Goal: Check status: Check status

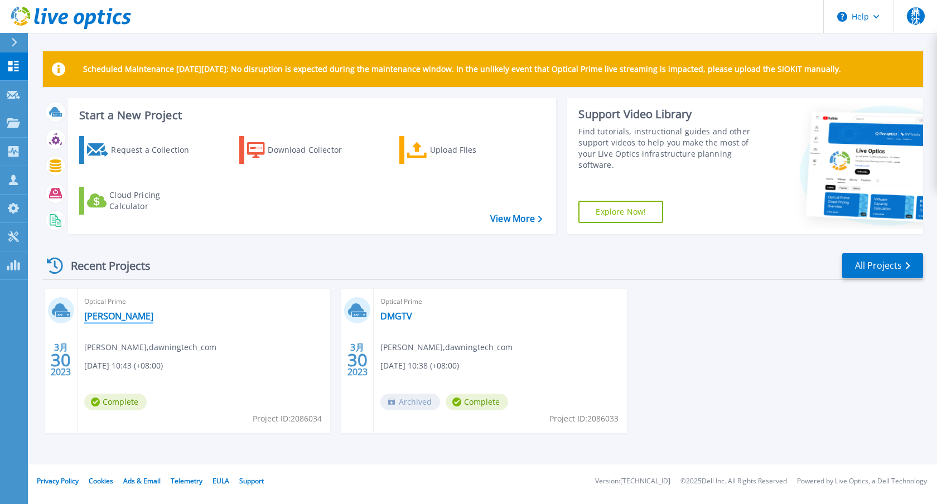
click at [108, 319] on link "[PERSON_NAME]" at bounding box center [118, 316] width 69 height 11
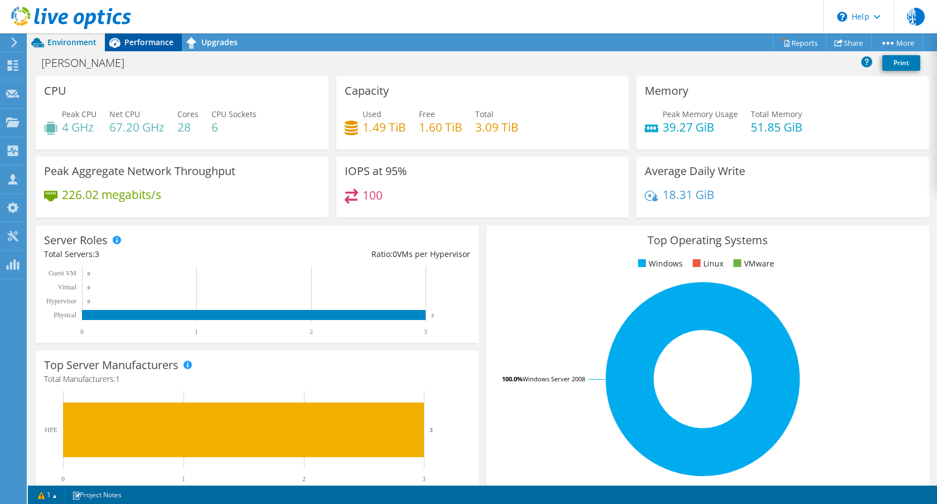
click at [156, 46] on span "Performance" at bounding box center [148, 42] width 49 height 11
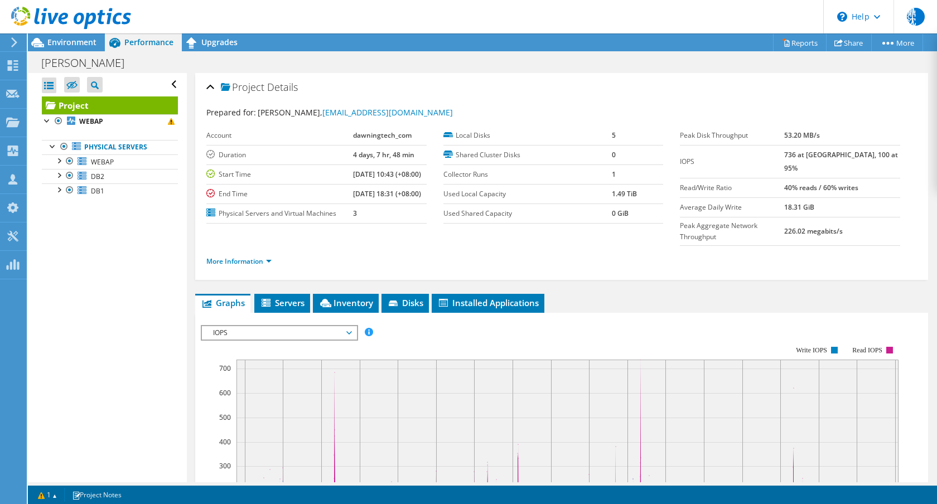
click at [280, 340] on span "IOPS" at bounding box center [279, 332] width 143 height 13
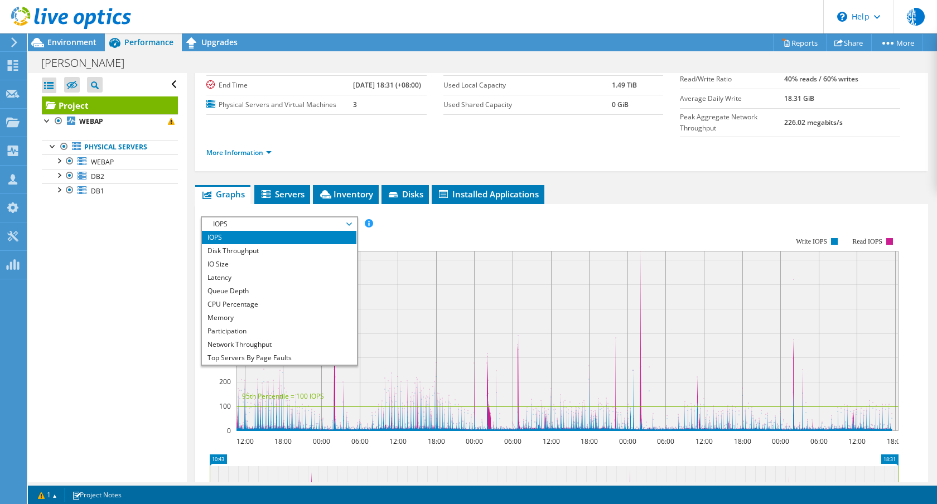
scroll to position [110, 0]
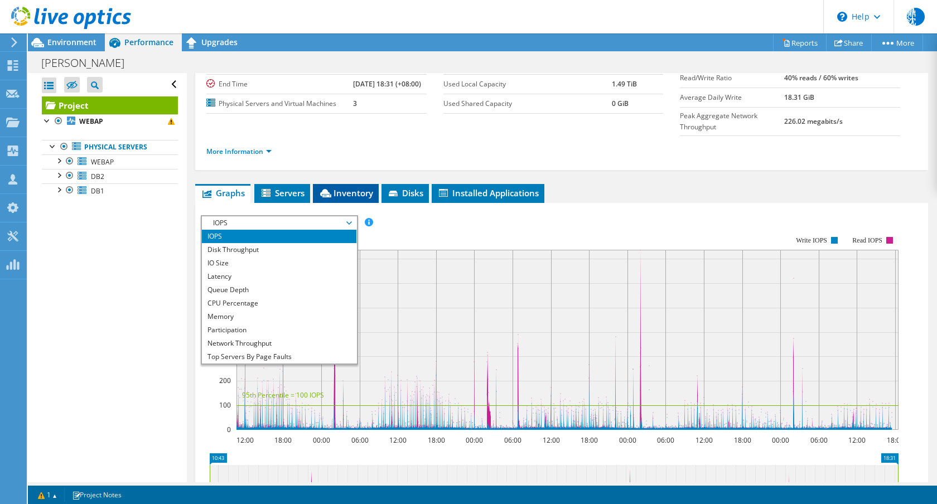
click at [333, 199] on span "Inventory" at bounding box center [346, 192] width 55 height 11
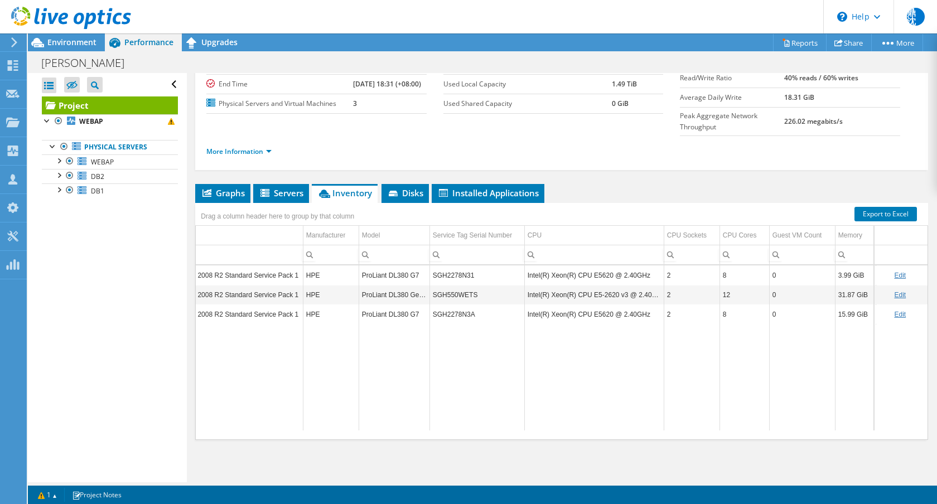
scroll to position [0, 196]
click at [287, 199] on span "Servers" at bounding box center [281, 192] width 45 height 11
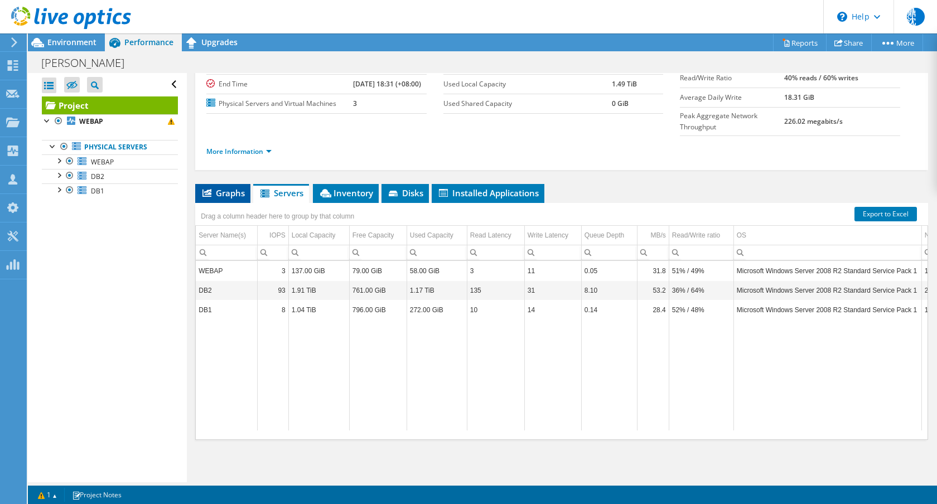
click at [236, 203] on li "Graphs" at bounding box center [222, 193] width 55 height 19
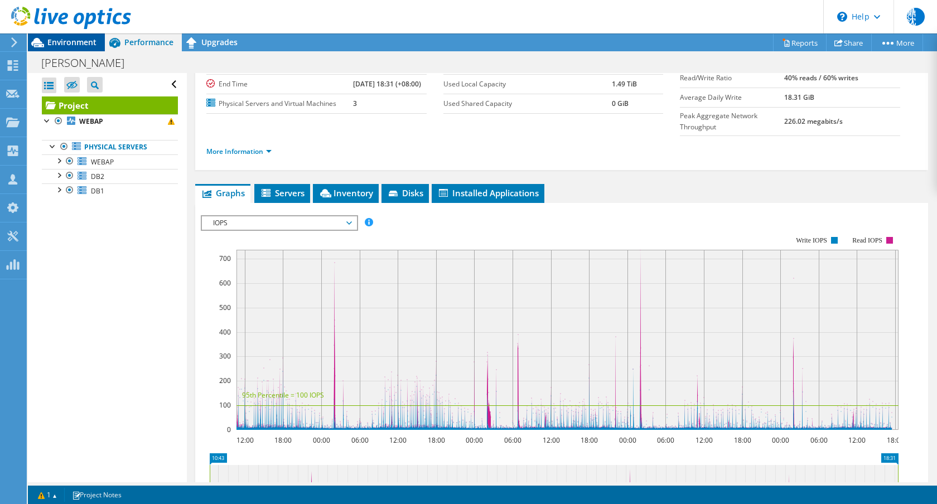
click at [81, 46] on span "Environment" at bounding box center [71, 42] width 49 height 11
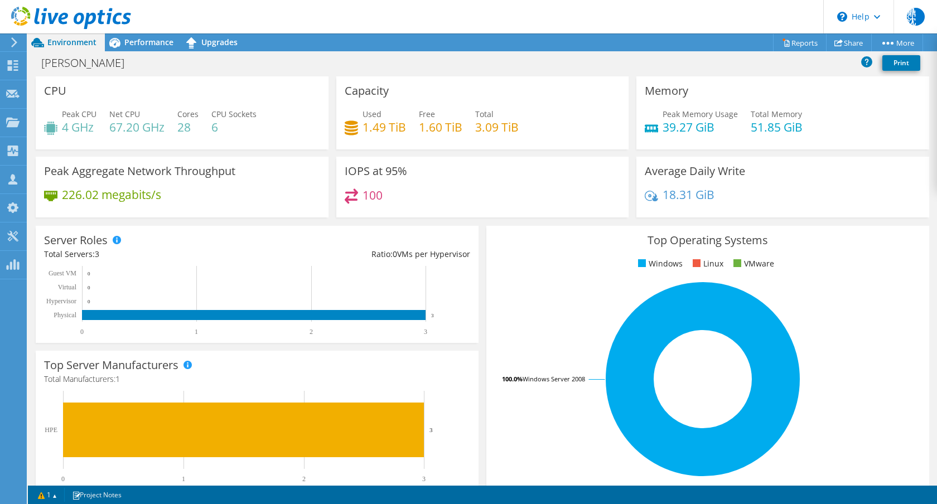
click at [526, 26] on header "鼎沈 Partner Team Member 鼎[PERSON_NAME] [PERSON_NAME][EMAIL_ADDRESS][DOMAIN_NAME]…" at bounding box center [468, 16] width 937 height 33
